Goal: Task Accomplishment & Management: Manage account settings

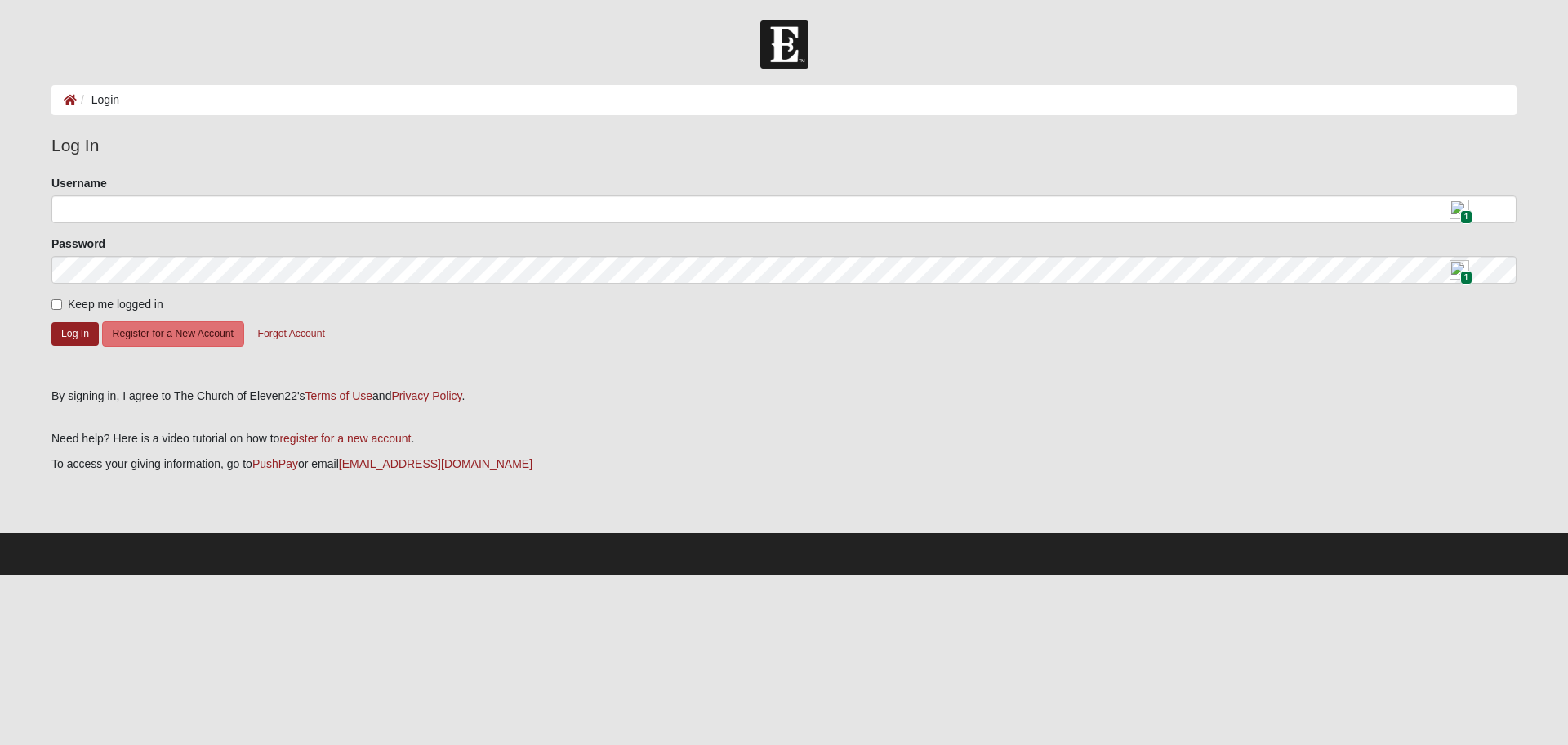
click at [1463, 208] on img at bounding box center [1460, 209] width 19 height 19
type input "ChaseLandorf"
click at [53, 301] on input "Keep me logged in" at bounding box center [56, 304] width 11 height 11
checkbox input "true"
click at [76, 336] on button "Log In" at bounding box center [75, 334] width 48 height 23
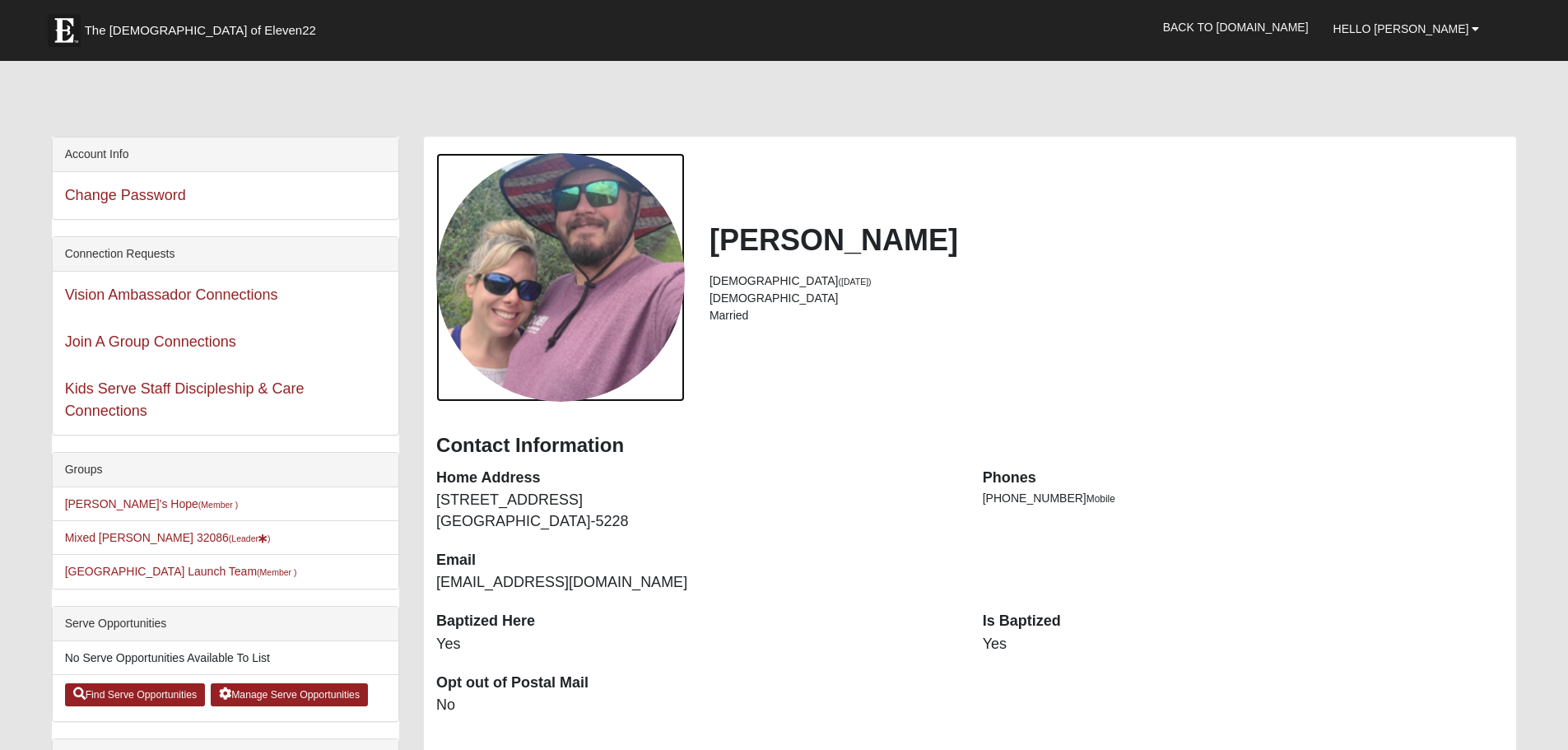
click at [556, 312] on div "View Fullsize Photo" at bounding box center [560, 277] width 249 height 249
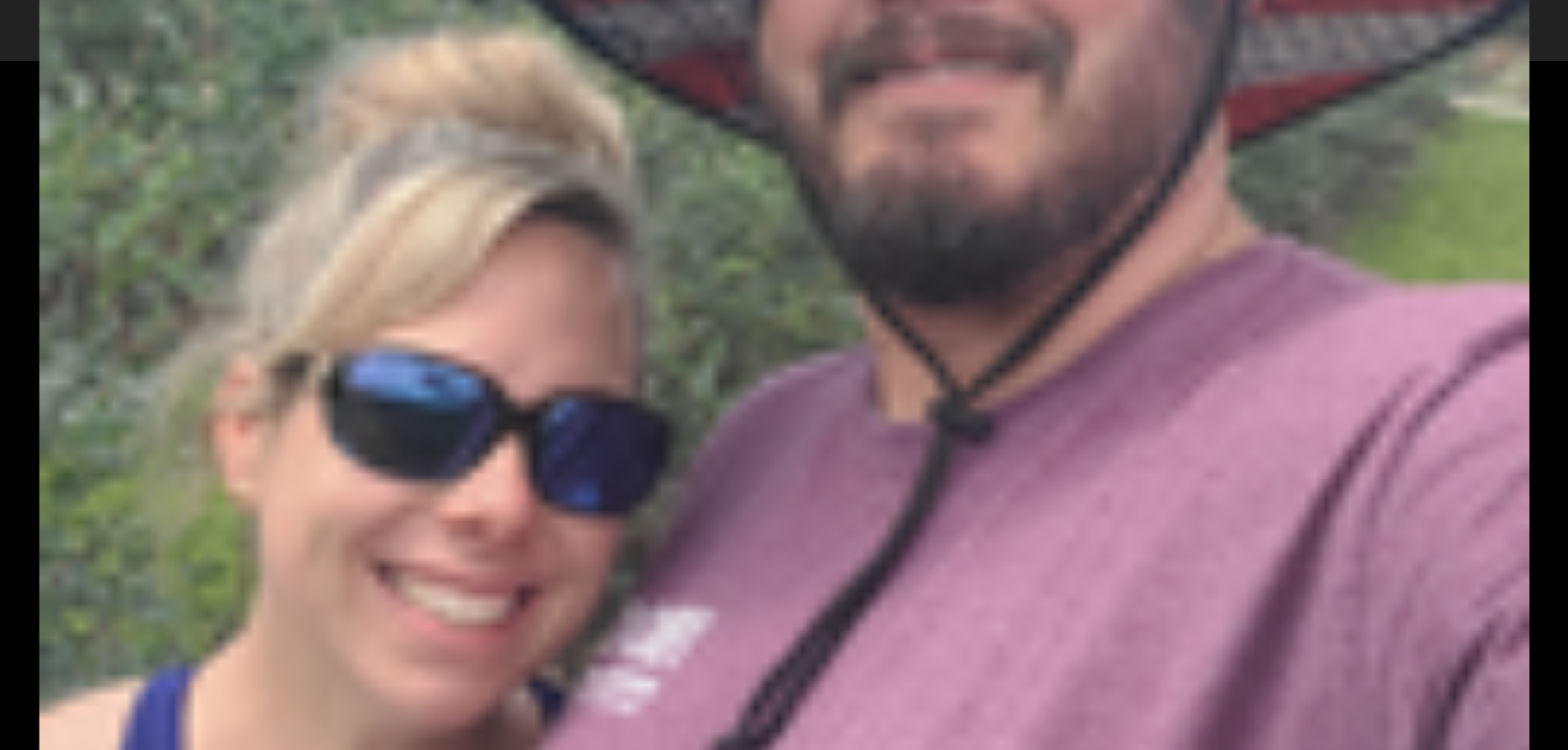
click at [556, 312] on div "View Fullsize Photo" at bounding box center [784, 375] width 1489 height 1488
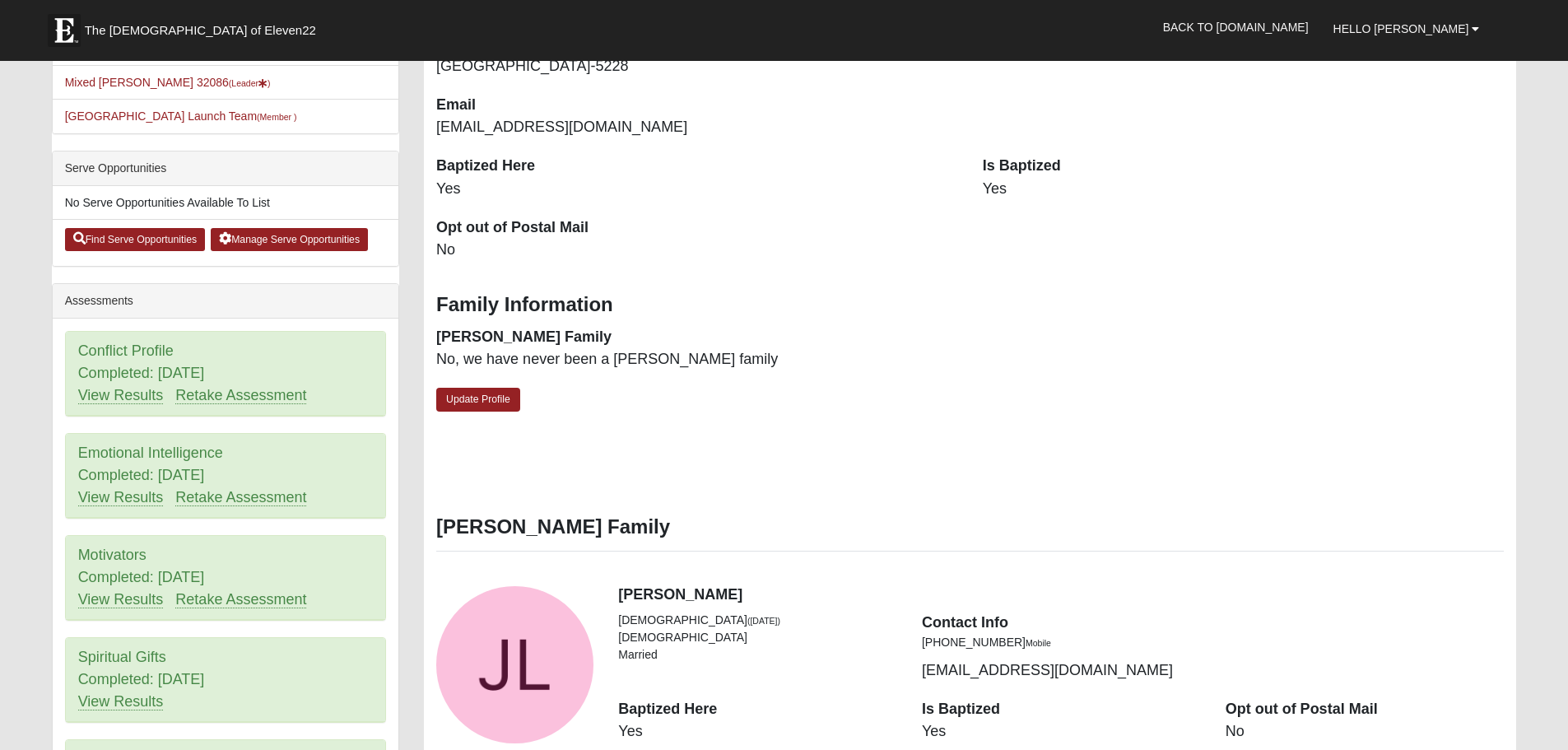
scroll to position [493, 0]
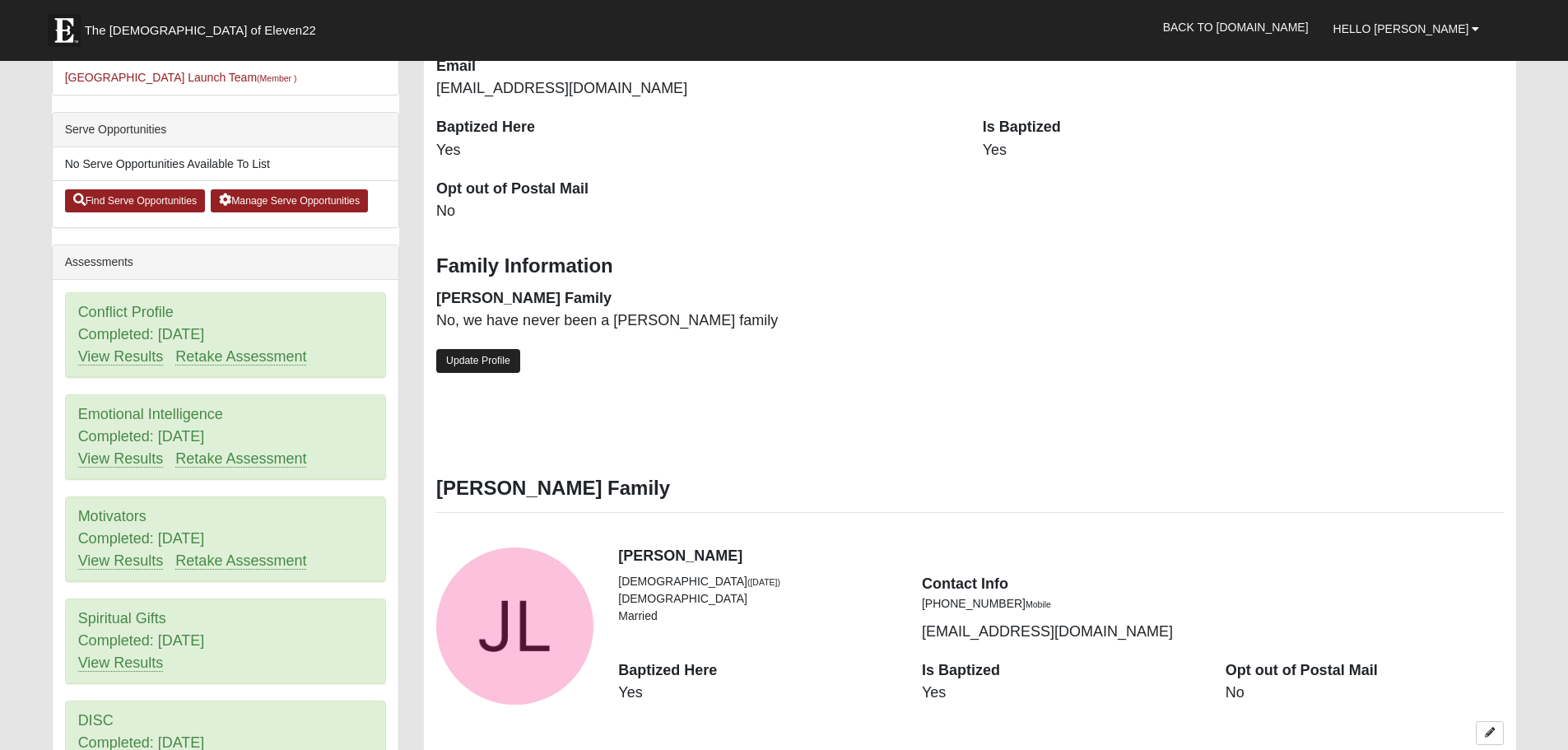
click at [476, 358] on link "Update Profile" at bounding box center [478, 360] width 84 height 23
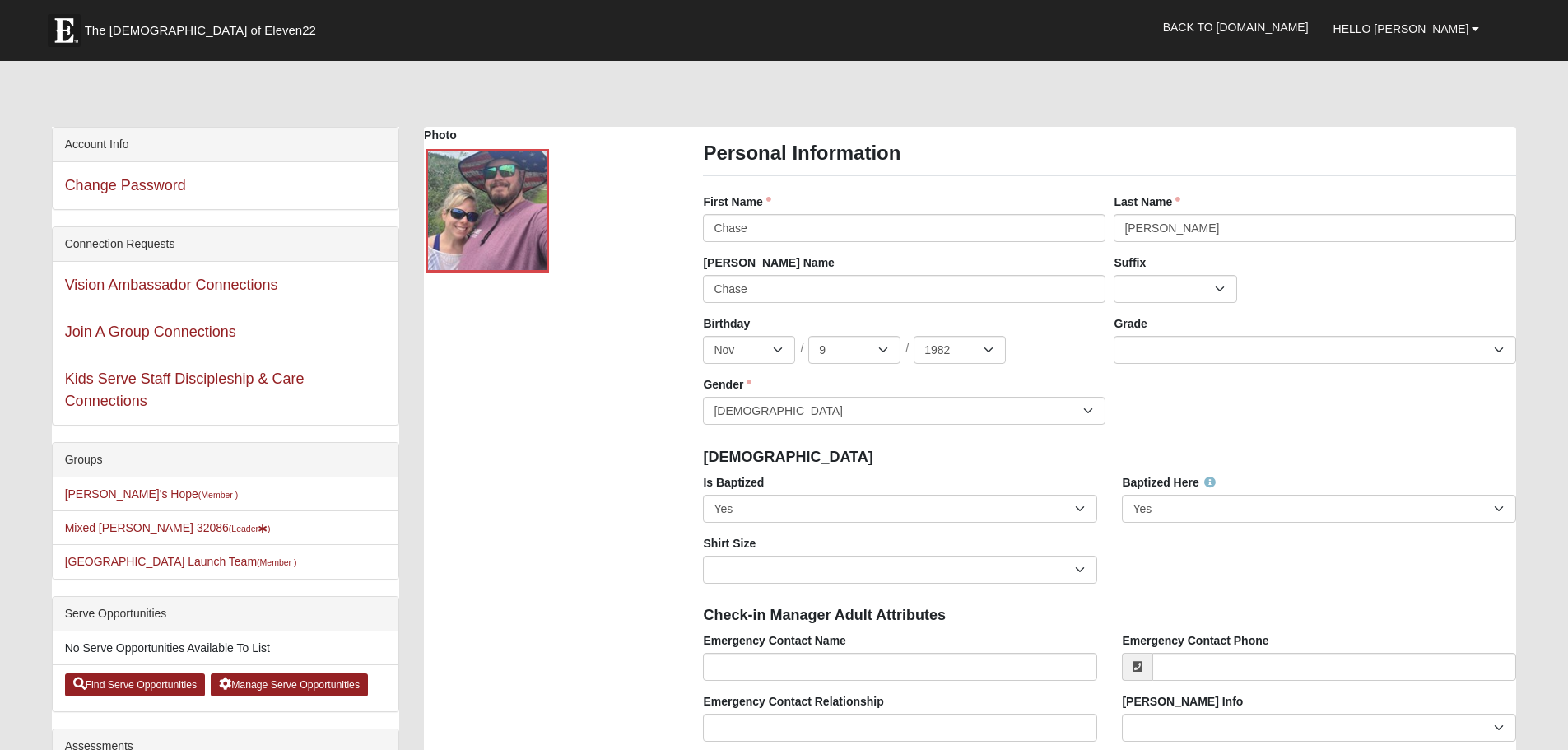
scroll to position [0, 0]
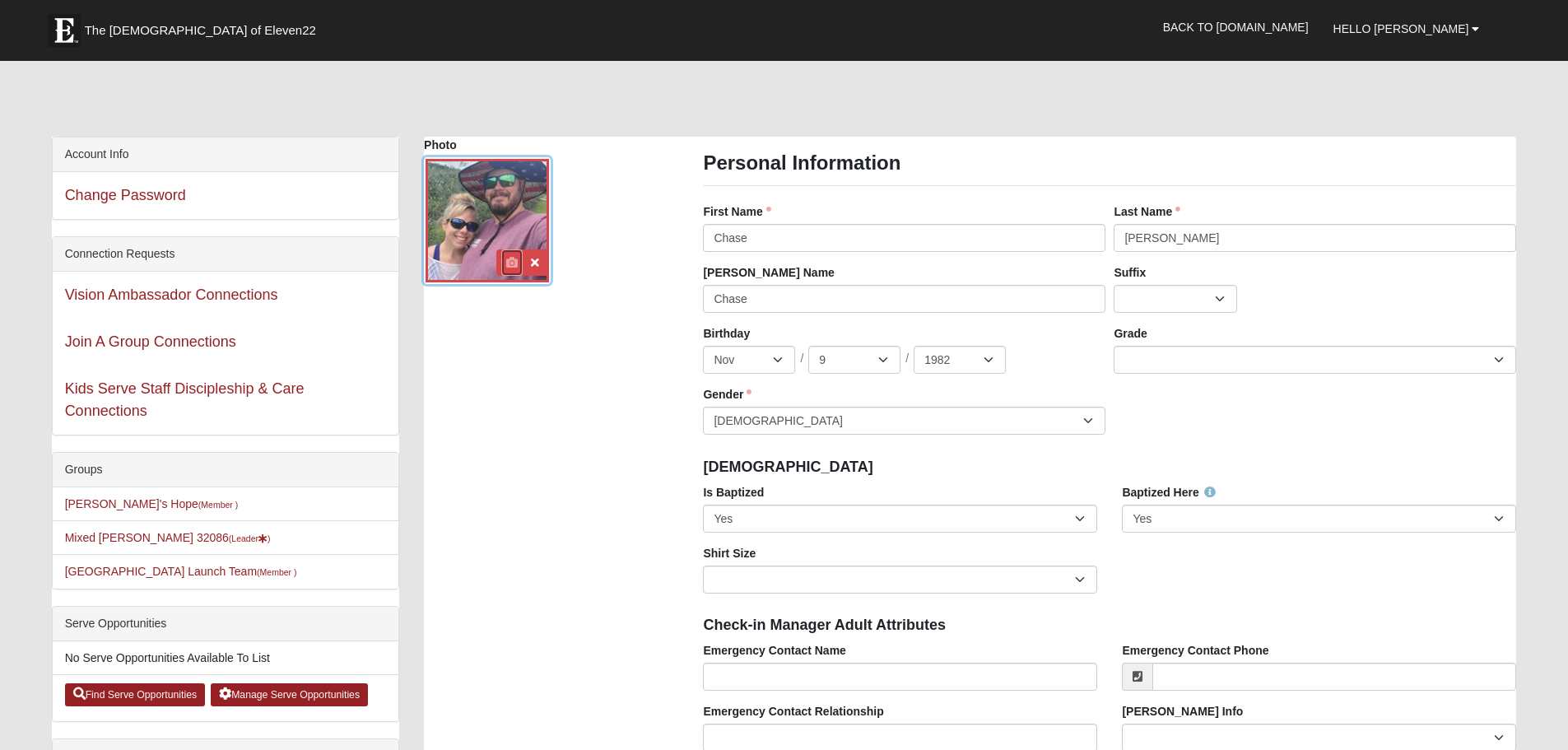
click at [511, 259] on icon at bounding box center [512, 262] width 12 height 12
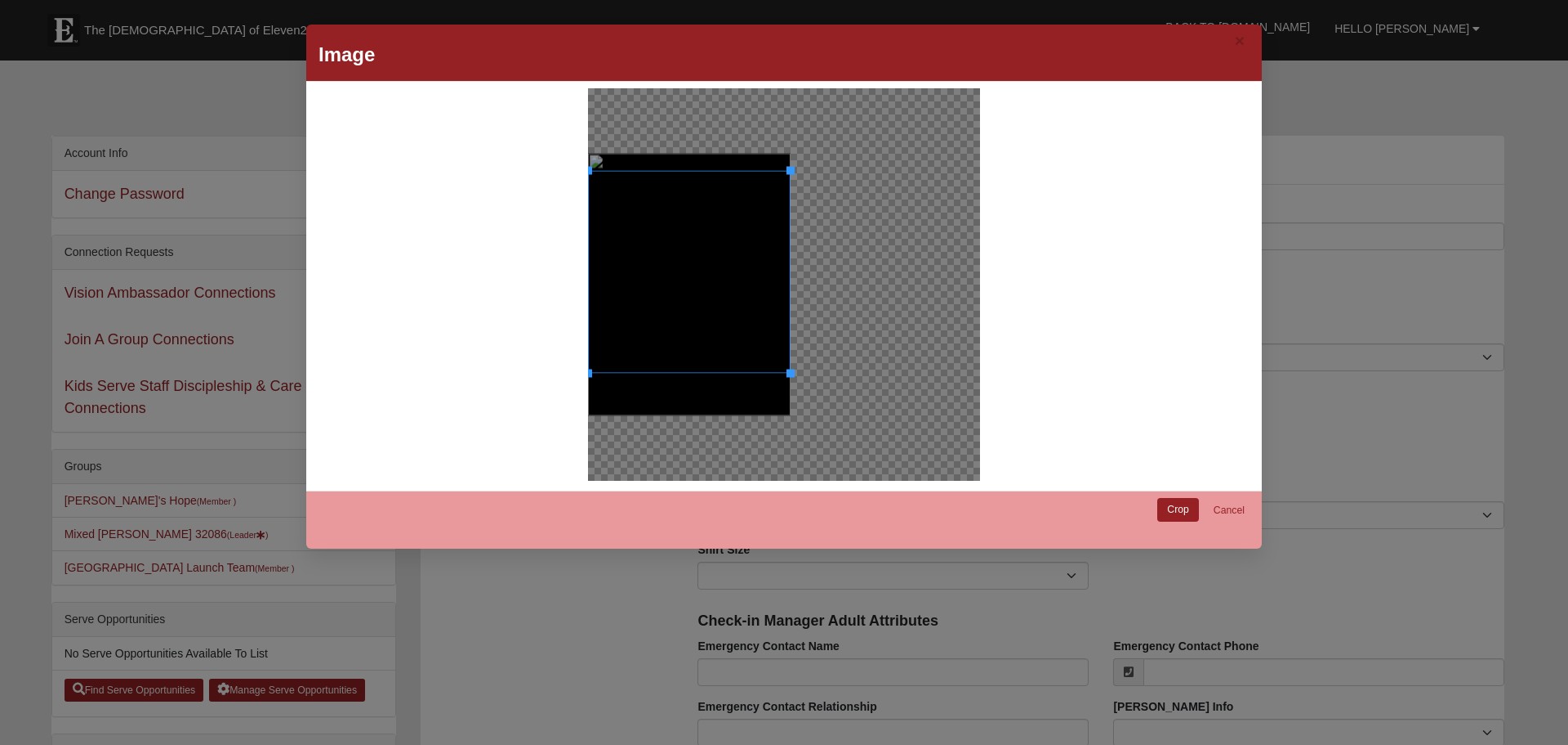
drag, startPoint x: 707, startPoint y: 311, endPoint x: 717, endPoint y: 329, distance: 20.6
click at [717, 329] on div at bounding box center [689, 271] width 202 height 202
click at [1171, 510] on link "Crop" at bounding box center [1178, 510] width 42 height 23
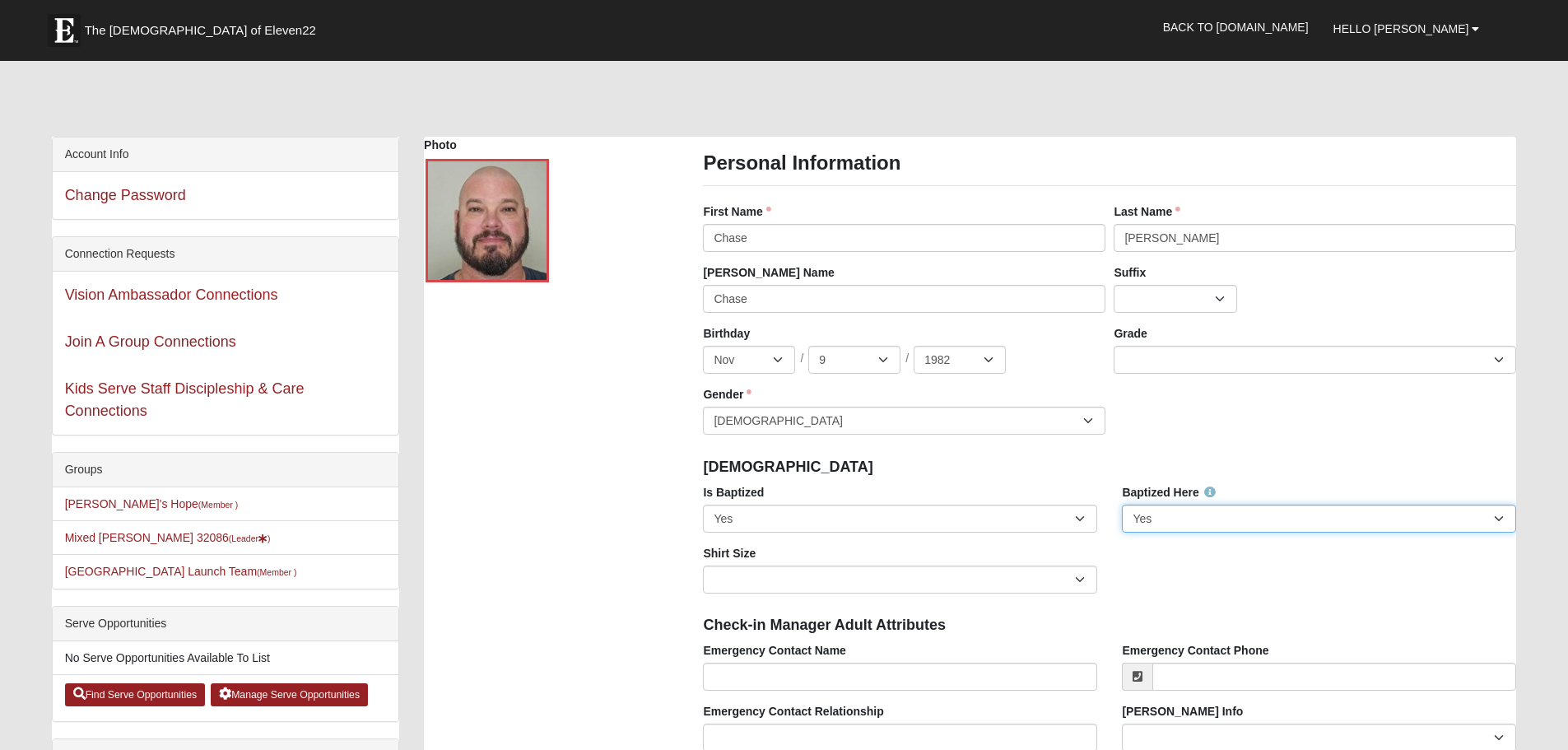
click at [1497, 515] on select "No Yes" at bounding box center [1318, 518] width 394 height 28
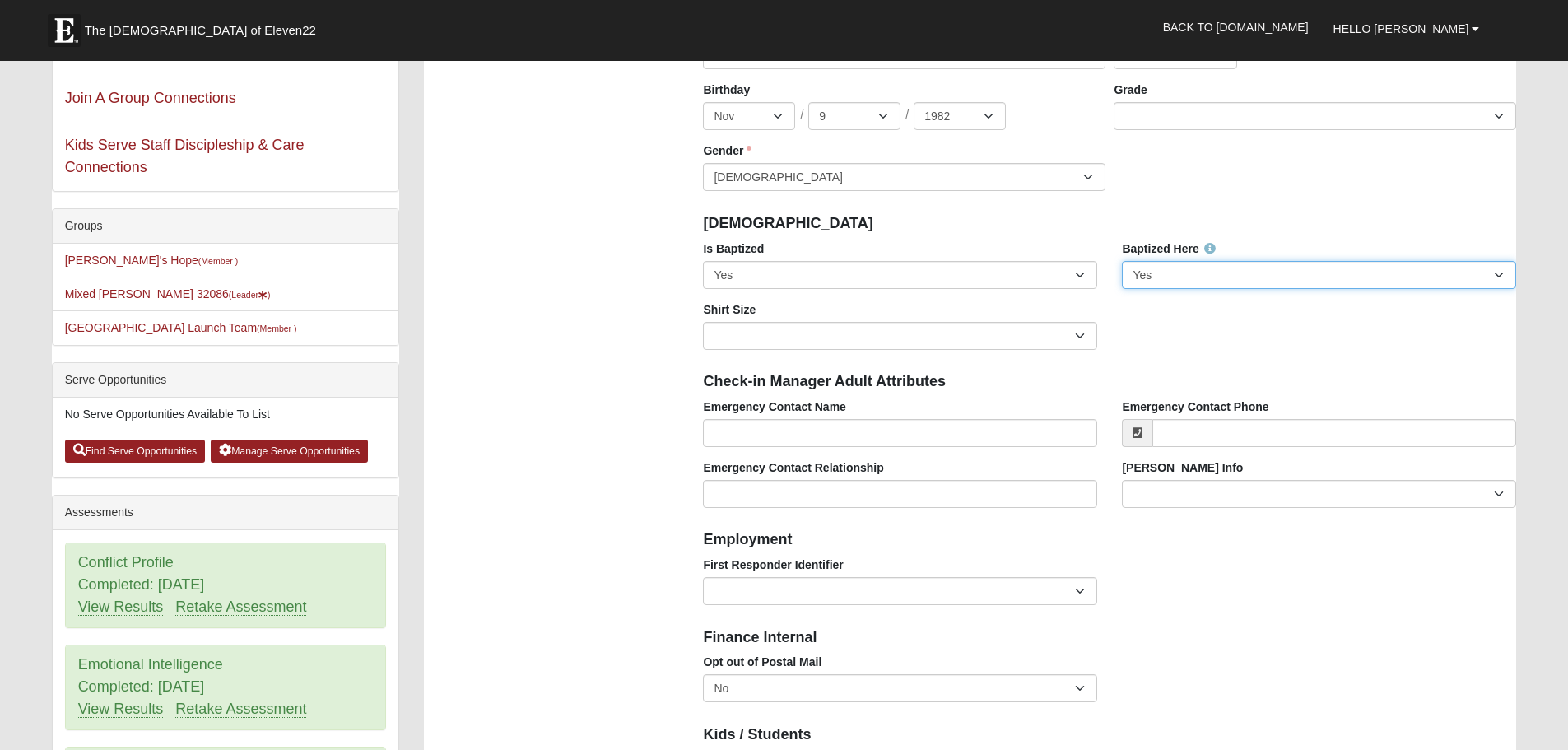
scroll to position [247, 0]
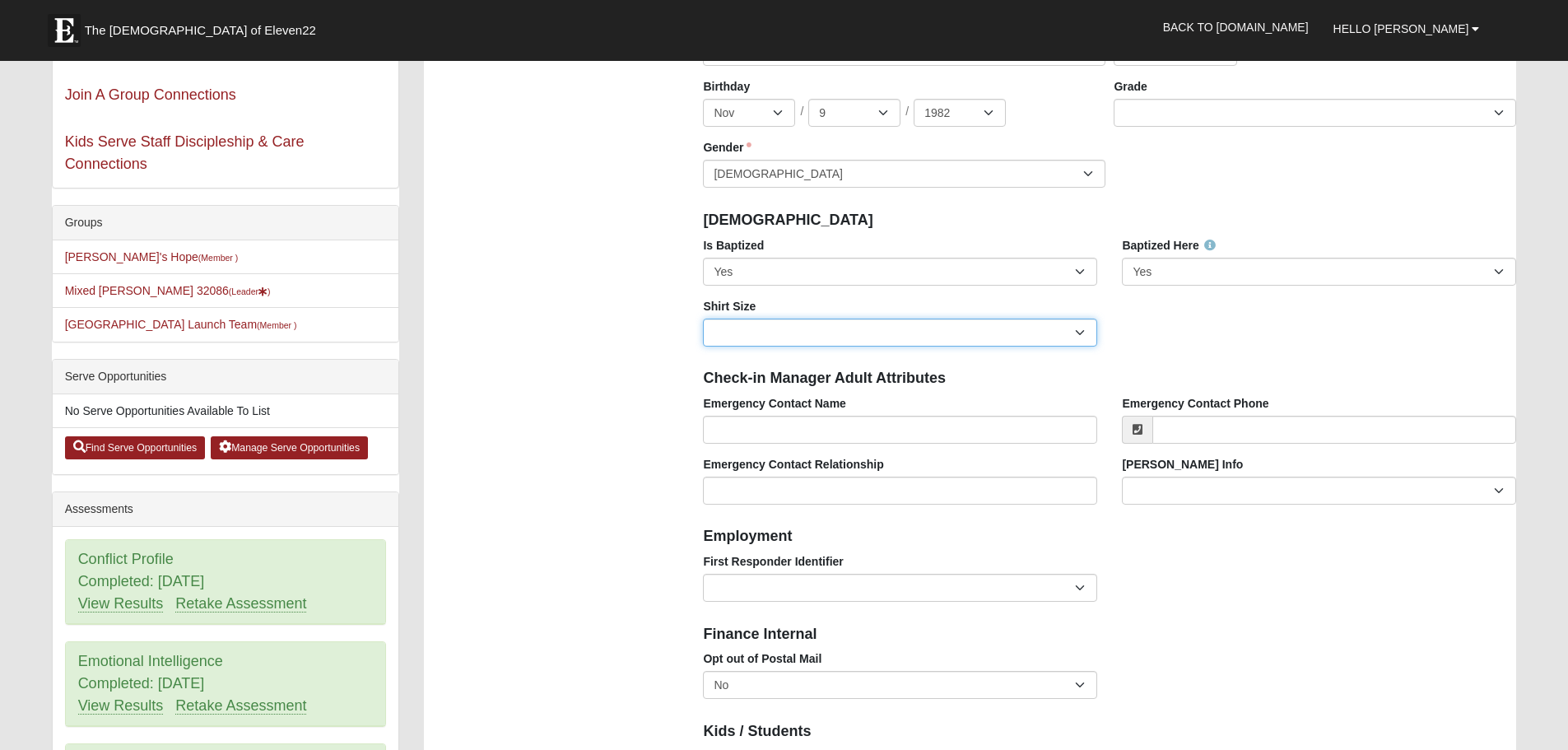
click at [1083, 330] on select "Adult Small Adult Medium Adult Large Adult XL Adult XXL Adult 3XL Adult 4XL You…" at bounding box center [900, 332] width 394 height 28
click at [1074, 329] on select "Adult Small Adult Medium Adult Large Adult XL Adult XXL Adult 3XL Adult 4XL You…" at bounding box center [900, 332] width 394 height 28
select select "Adult 3XL"
click at [703, 318] on select "Adult Small Adult Medium Adult Large Adult XL Adult XXL Adult 3XL Adult 4XL You…" at bounding box center [900, 332] width 394 height 28
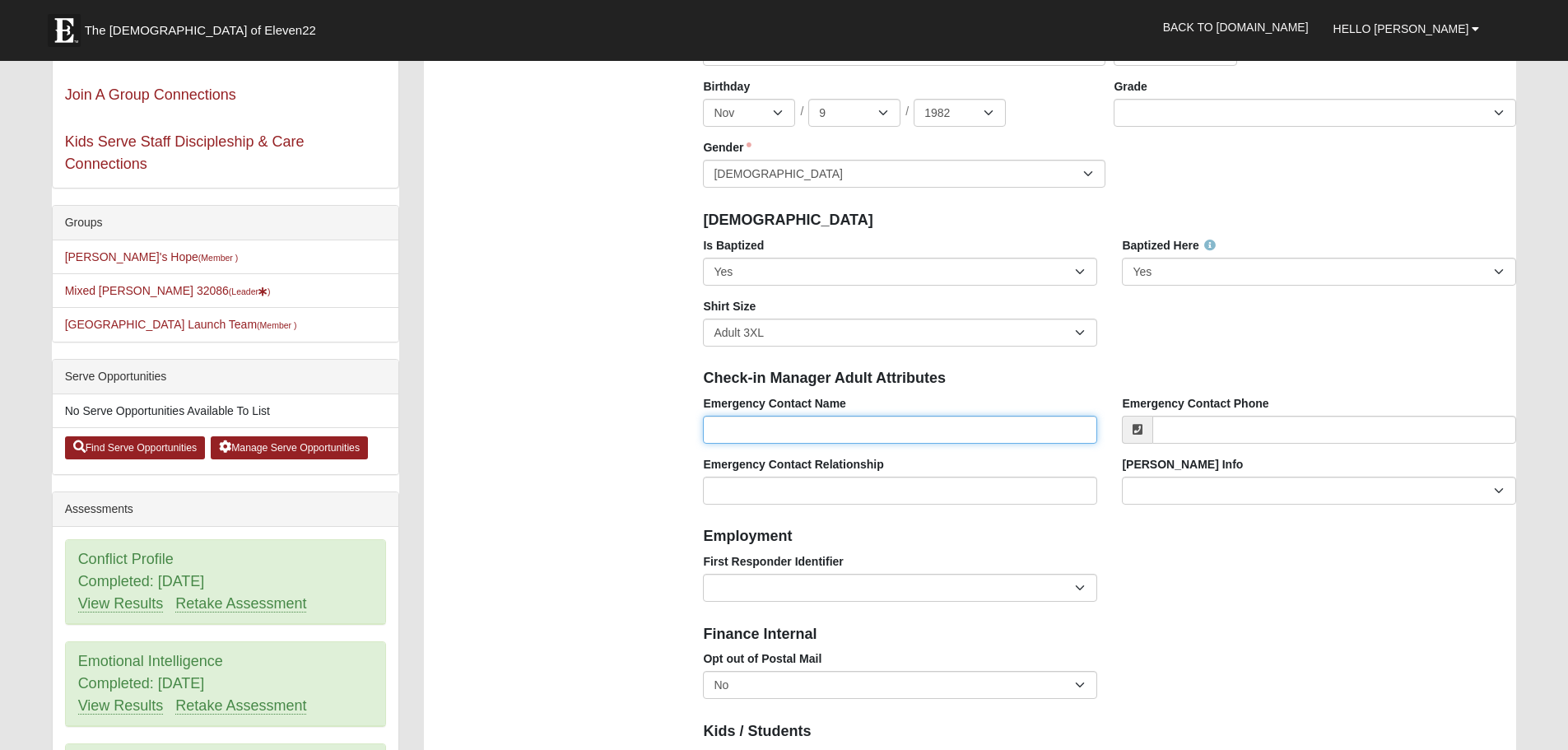
click at [793, 424] on input "Emergency Contact Name" at bounding box center [900, 429] width 394 height 28
type input "[PERSON_NAME]"
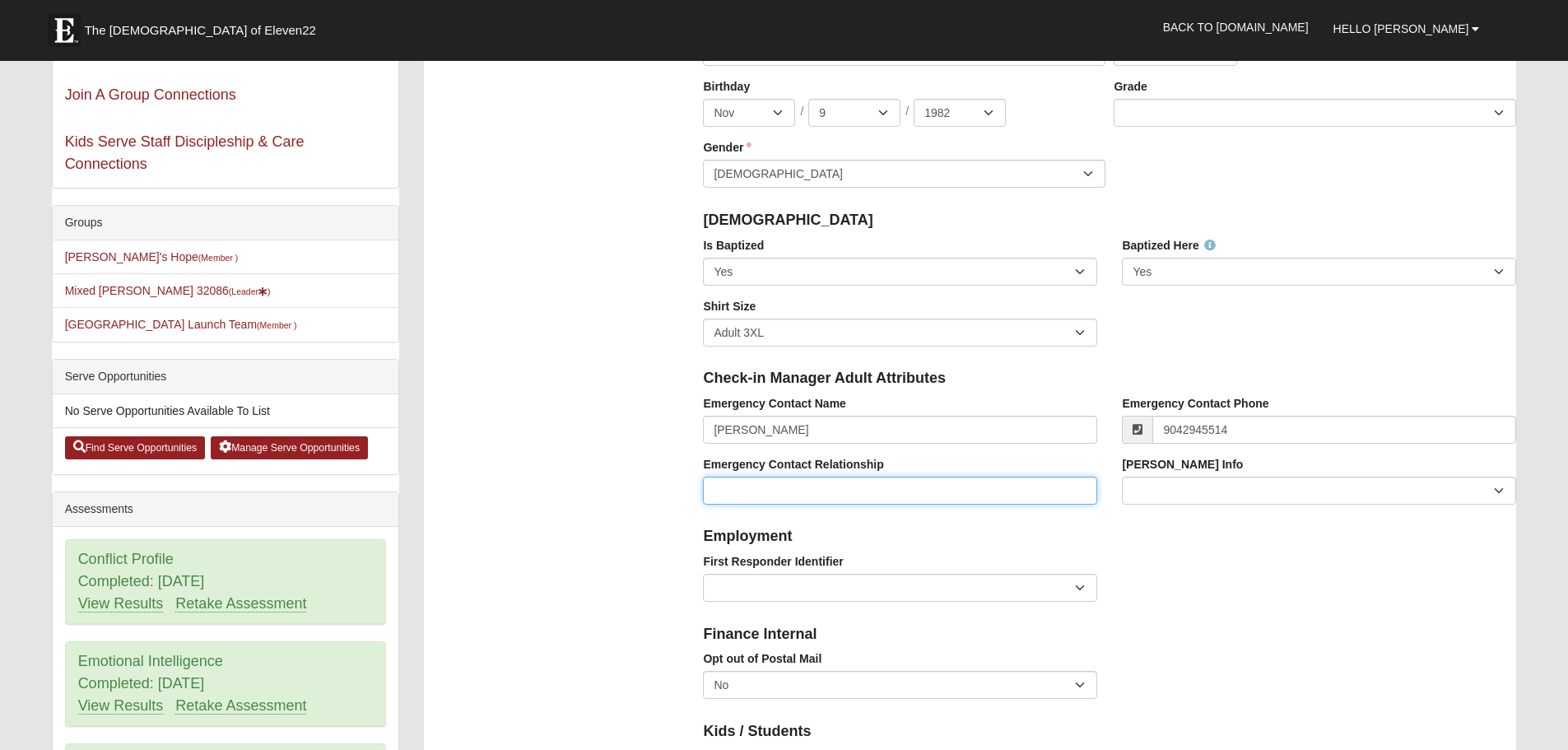
type input "[PHONE_NUMBER]"
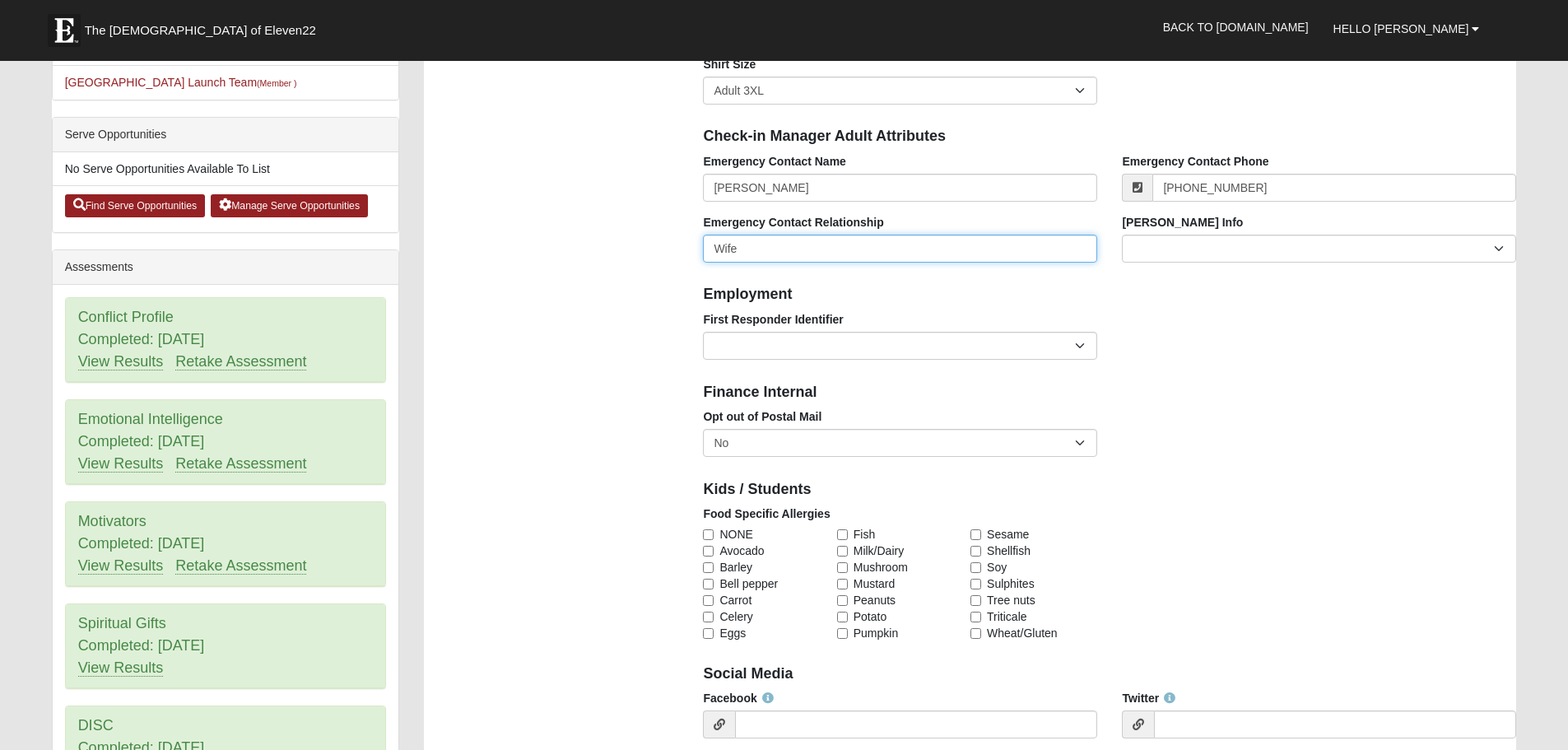
scroll to position [493, 0]
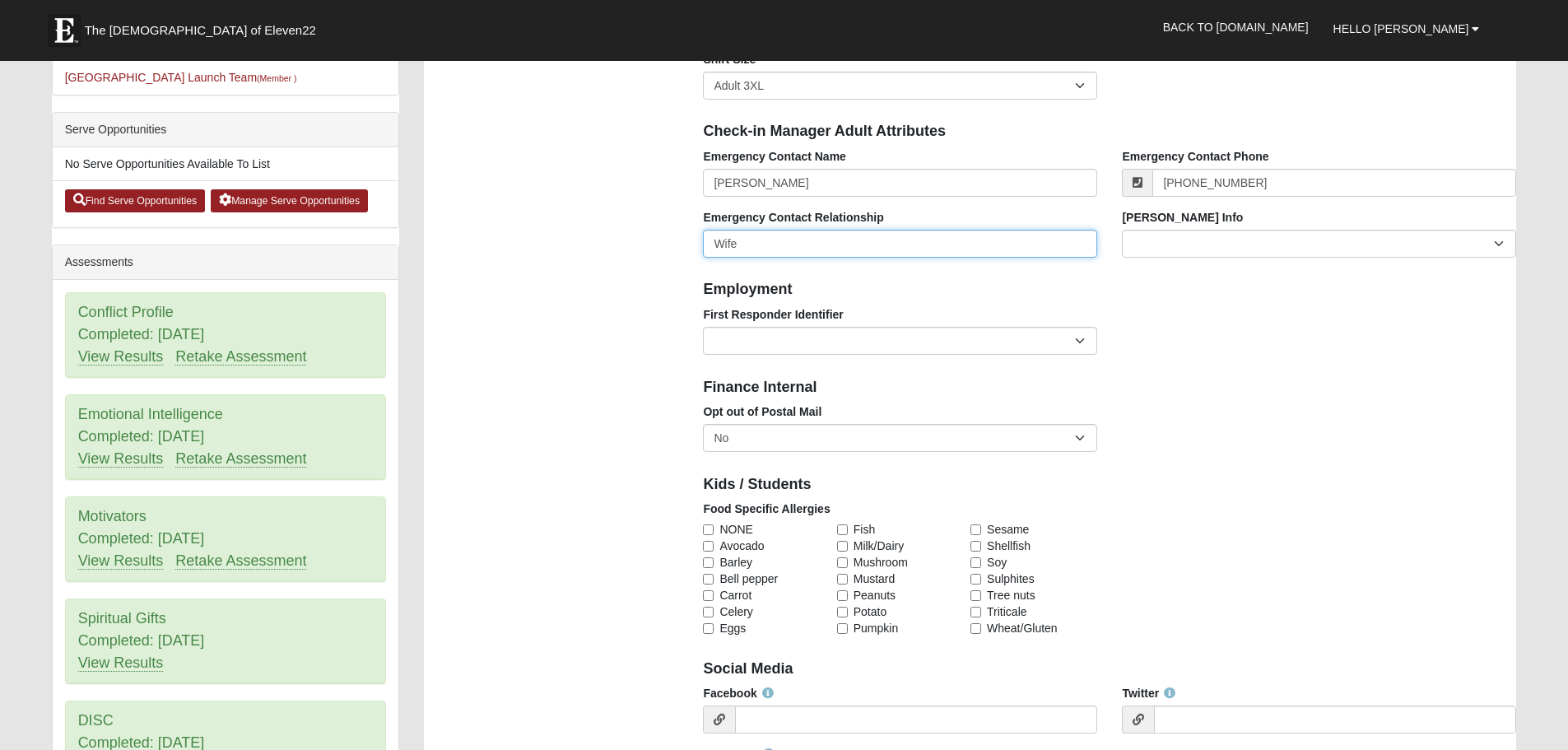
type input "Wife"
click at [1079, 340] on select "EMT | Paramedic | Medical Firefighter | Fire Department Police Officer | Sherif…" at bounding box center [900, 341] width 394 height 28
click at [1200, 307] on div "First Responder Identifier EMT | Paramedic | Medical Firefighter | Fire Departm…" at bounding box center [1109, 337] width 837 height 61
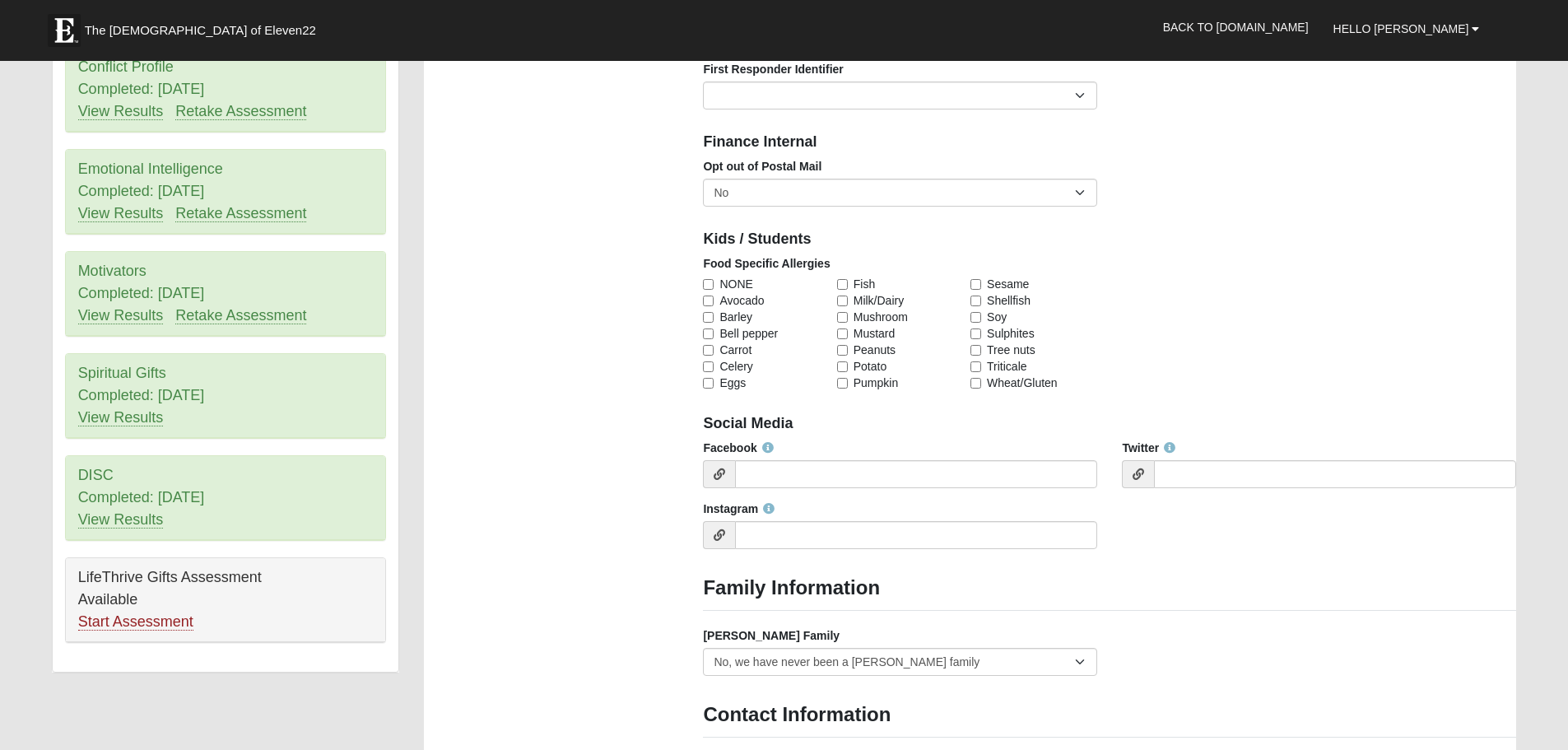
scroll to position [740, 0]
click at [708, 283] on input "NONE" at bounding box center [708, 282] width 11 height 11
checkbox input "true"
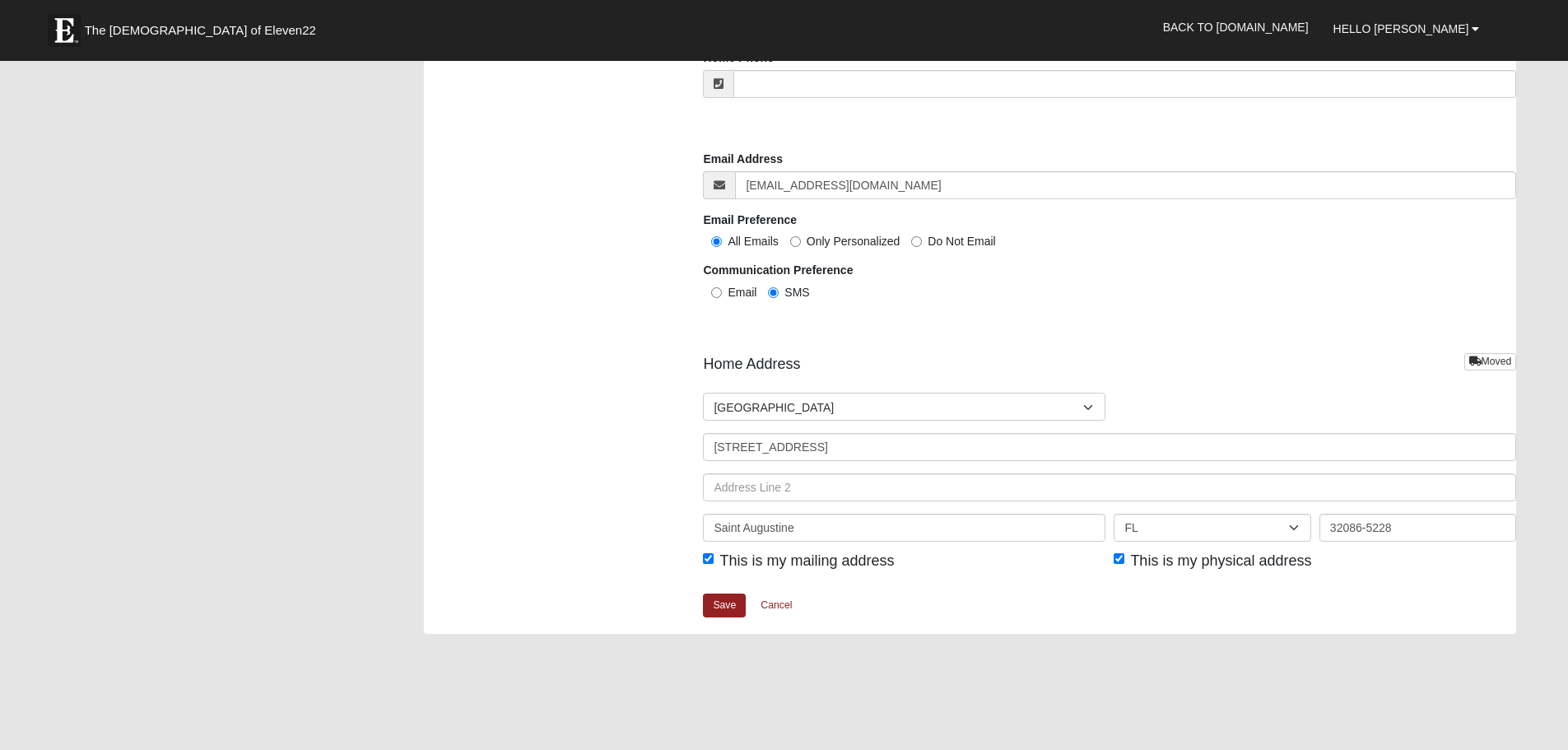
scroll to position [1646, 0]
click at [726, 605] on link "Save" at bounding box center [725, 604] width 43 height 23
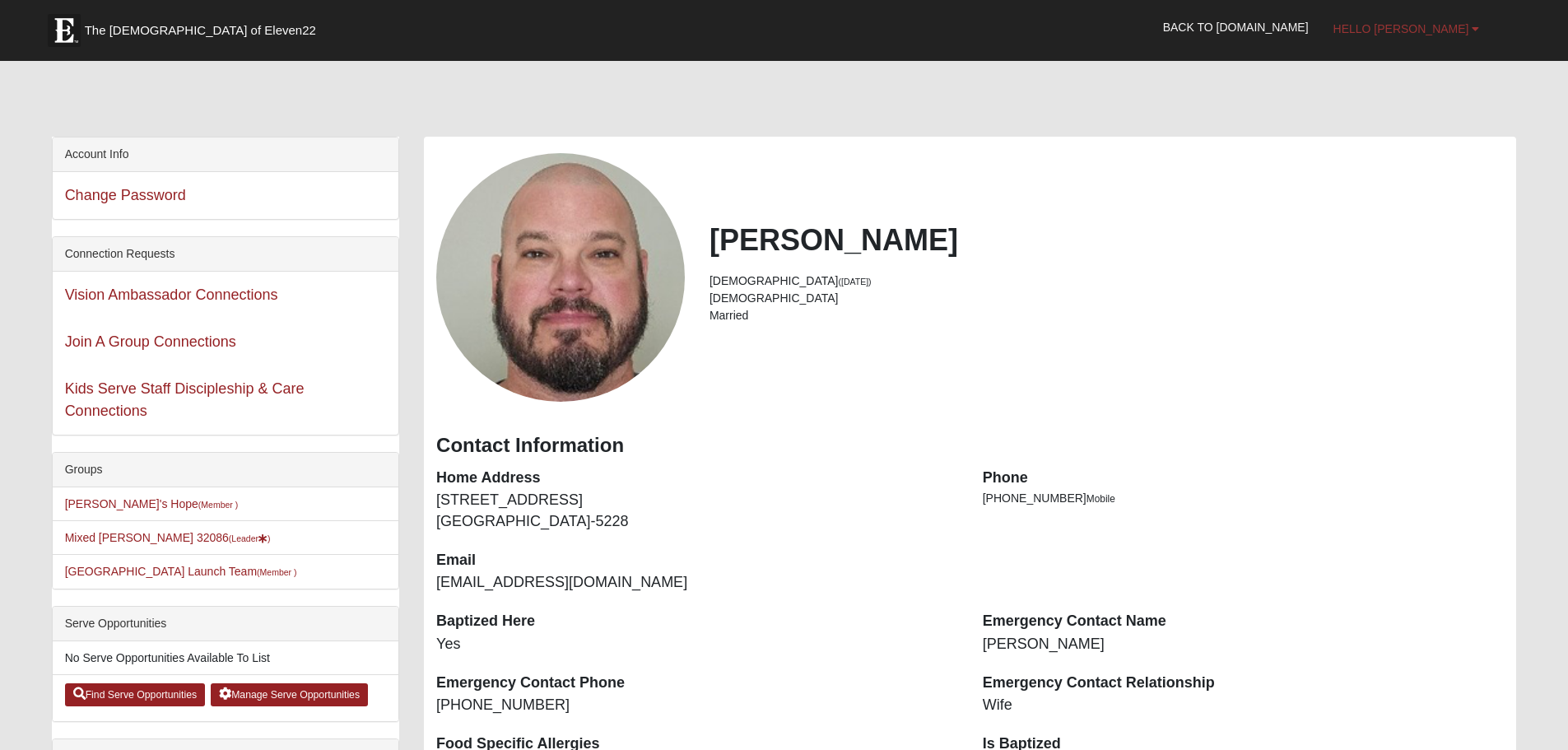
click at [1478, 27] on b at bounding box center [1475, 29] width 8 height 12
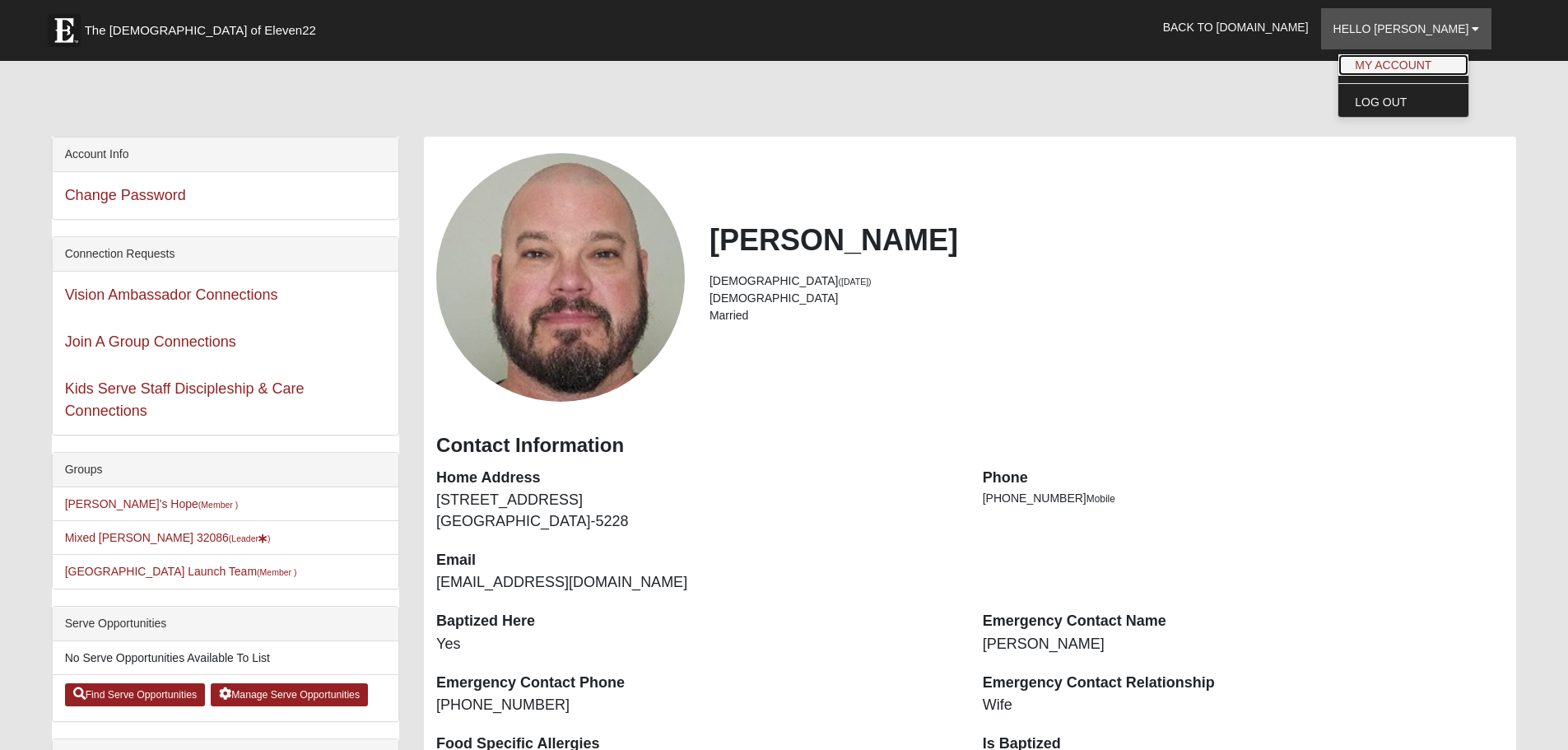
click at [1447, 58] on link "My Account" at bounding box center [1402, 65] width 130 height 22
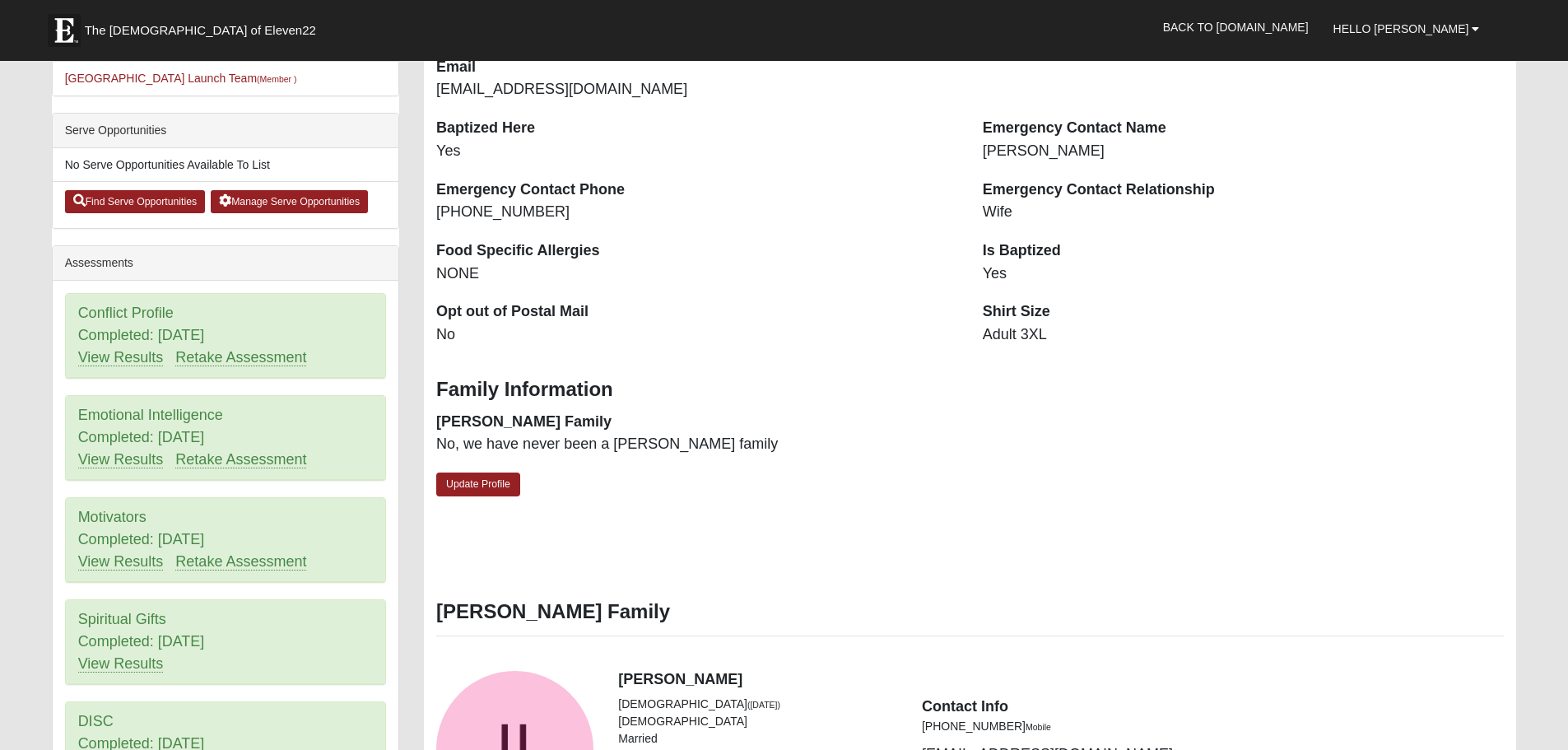
scroll to position [493, 0]
click at [481, 487] on link "Update Profile" at bounding box center [478, 483] width 84 height 23
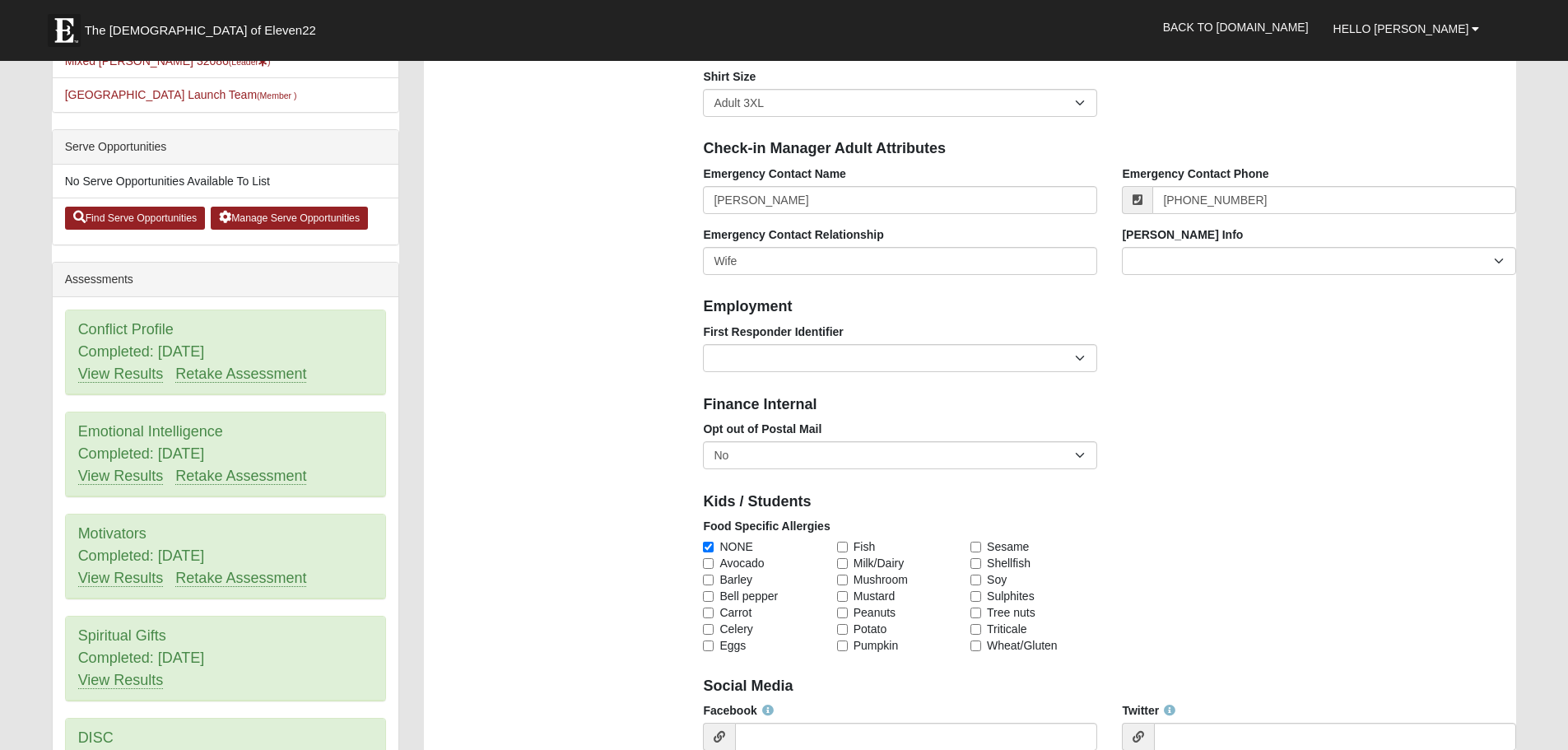
scroll to position [329, 0]
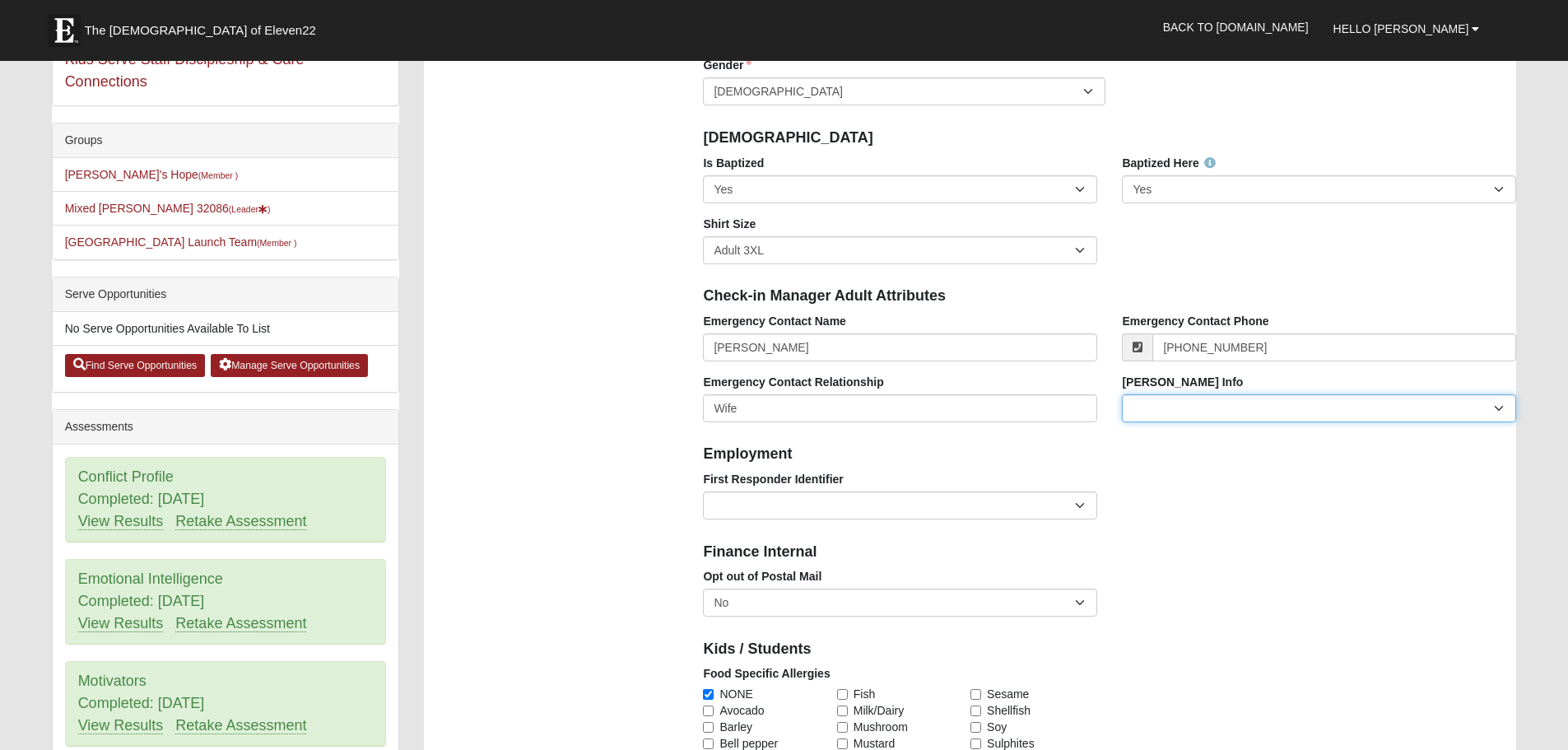
click at [1497, 412] on select "Current Foster Child Current Foster Parent Former Foster Child Former Foster Pa…" at bounding box center [1318, 407] width 394 height 28
click at [1086, 507] on select "EMT | Paramedic | Medical Firefighter | Fire Department Police Officer | Sherif…" at bounding box center [900, 505] width 394 height 28
click at [1201, 517] on div "First Responder Identifier EMT | Paramedic | Medical Firefighter | Fire Departm…" at bounding box center [1109, 501] width 837 height 61
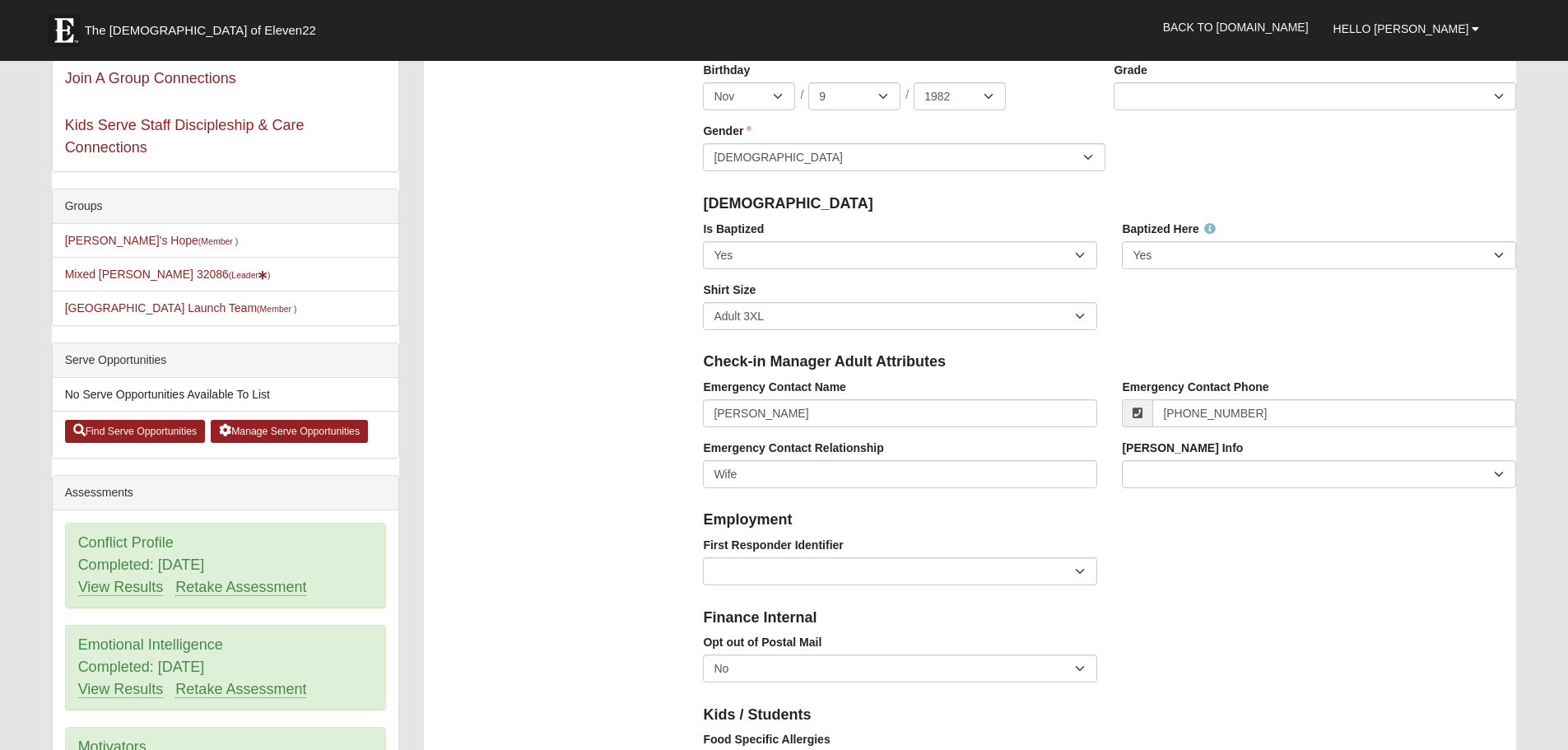
scroll to position [0, 0]
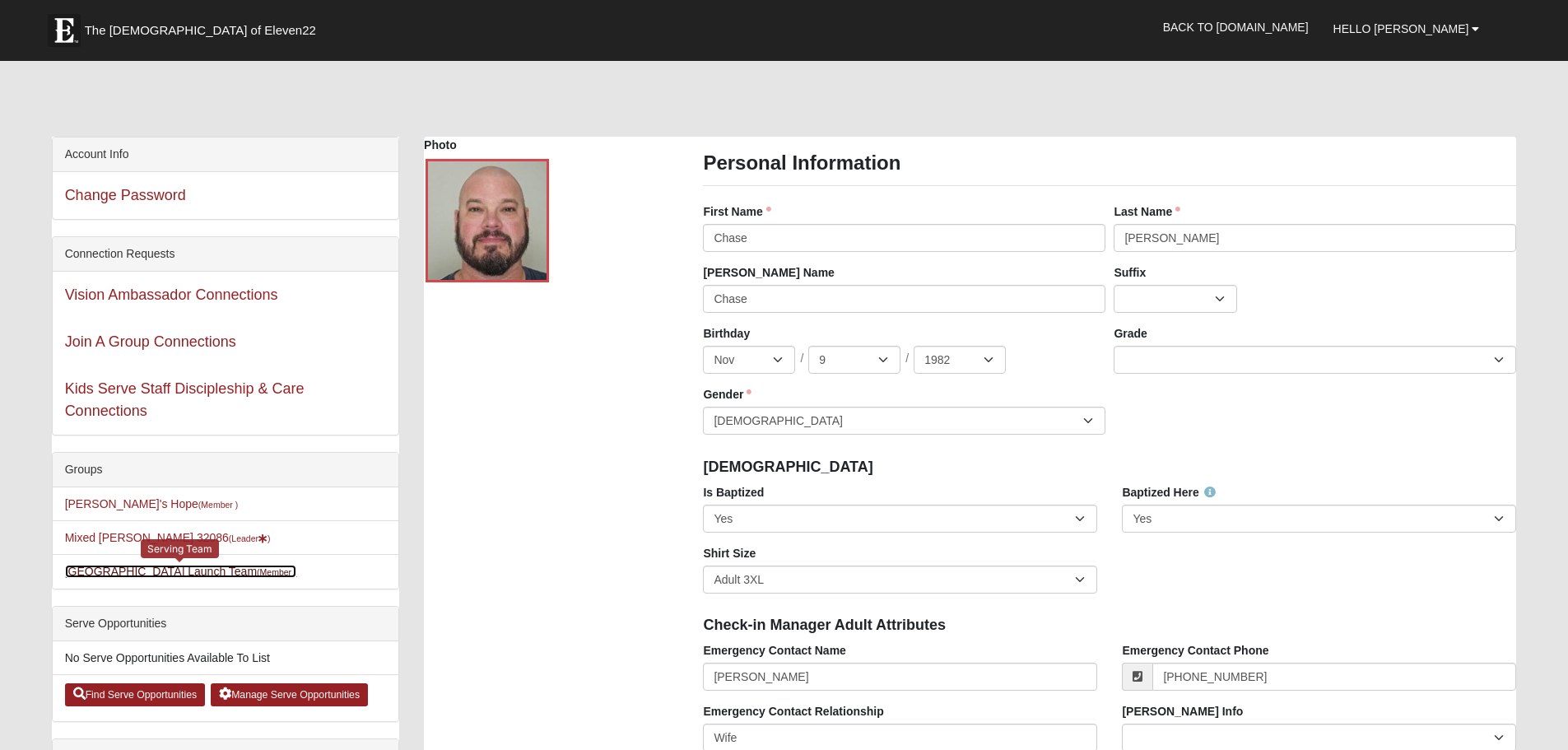
click at [185, 573] on link "St. Augustine Campus Launch Team (Member )" at bounding box center [180, 570] width 232 height 13
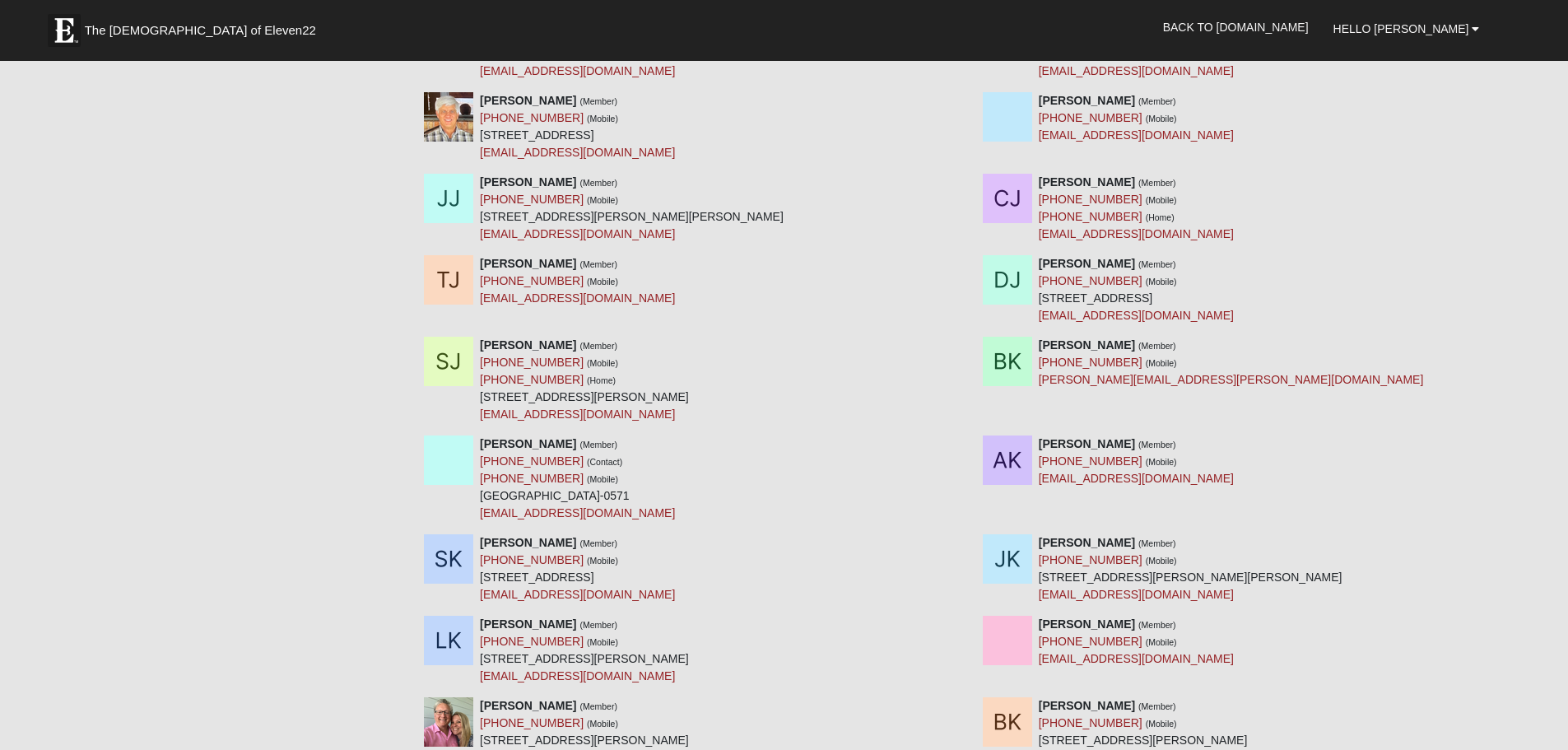
scroll to position [6664, 0]
